Goal: Information Seeking & Learning: Find specific fact

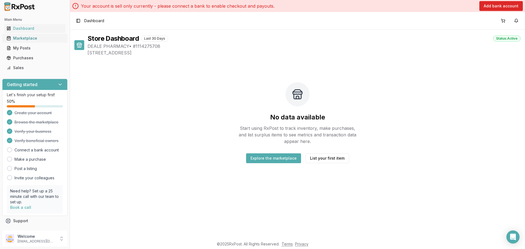
click at [27, 37] on div "Marketplace" at bounding box center [35, 38] width 57 height 5
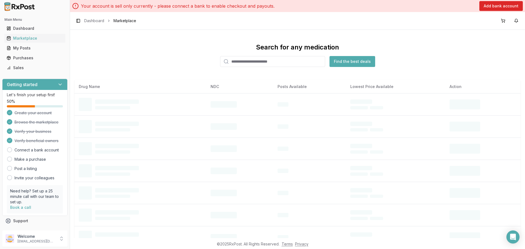
click at [250, 59] on input "search" at bounding box center [272, 61] width 105 height 11
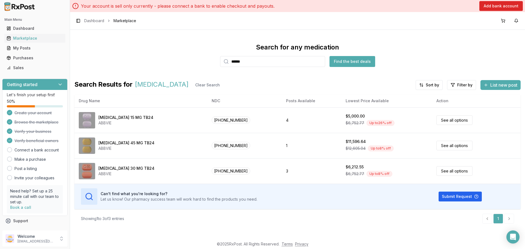
type input "******"
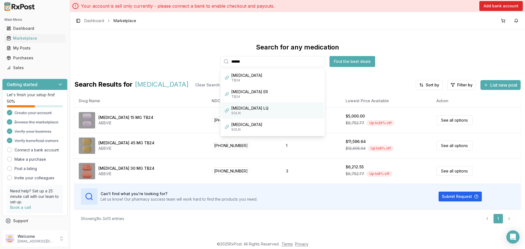
click at [152, 54] on div "Search for any medication ****** [MEDICAL_DATA] TB24 [MEDICAL_DATA] ER TB24 [ME…" at bounding box center [297, 55] width 446 height 24
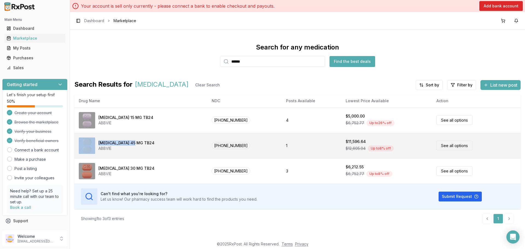
drag, startPoint x: 140, startPoint y: 144, endPoint x: 95, endPoint y: 139, distance: 45.1
click at [95, 139] on div "[MEDICAL_DATA] 45 MG TB24 ABBVIE" at bounding box center [141, 145] width 124 height 16
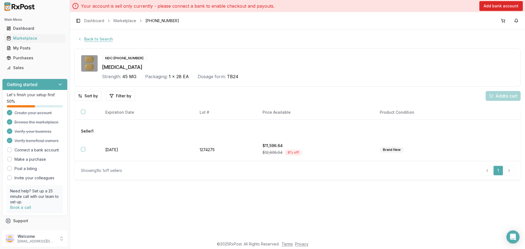
click at [91, 44] on button "Back to Search" at bounding box center [95, 39] width 42 height 10
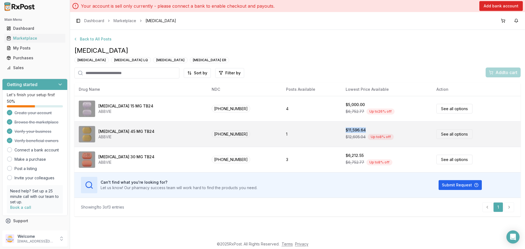
drag, startPoint x: 359, startPoint y: 131, endPoint x: 316, endPoint y: 131, distance: 42.9
click at [316, 131] on tr "[MEDICAL_DATA] 45 MG TB24 ABBVIE [PHONE_NUMBER] 1 $11,596.64 $12,605.04 Up to 8…" at bounding box center [297, 133] width 446 height 25
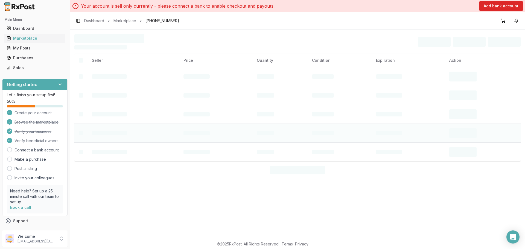
click at [301, 135] on td at bounding box center [279, 133] width 55 height 19
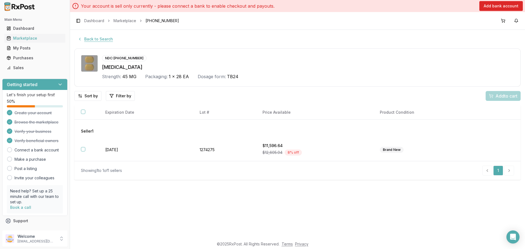
click at [92, 40] on button "Back to Search" at bounding box center [95, 39] width 42 height 10
